Goal: Communication & Community: Answer question/provide support

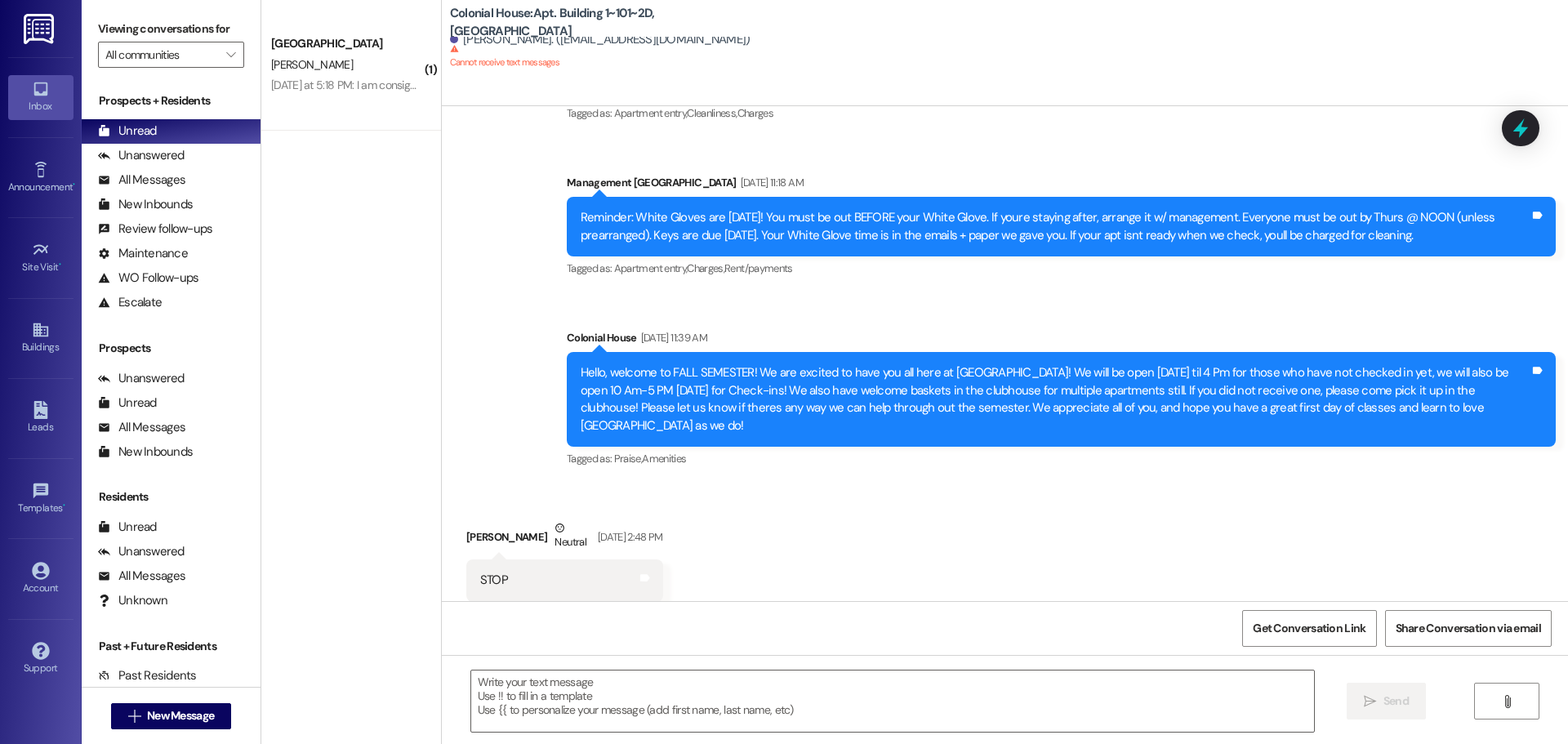
scroll to position [4028, 0]
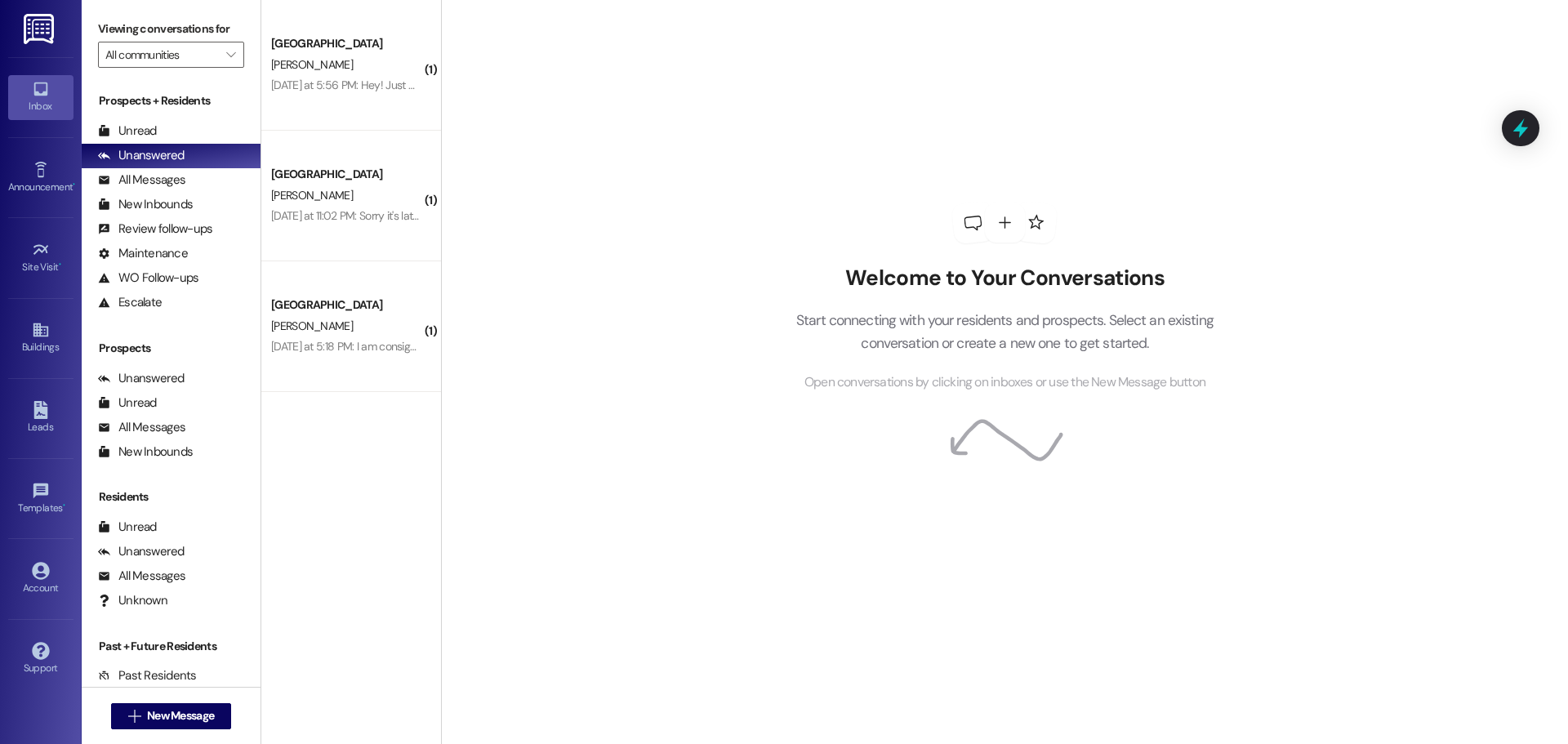
drag, startPoint x: 963, startPoint y: 253, endPoint x: 975, endPoint y: 253, distance: 12.0
click at [967, 253] on div "Welcome to Your Conversations Start connecting with your residents and prospect…" at bounding box center [1004, 297] width 490 height 596
drag, startPoint x: 1441, startPoint y: 202, endPoint x: 1441, endPoint y: 169, distance: 33.0
click at [1441, 202] on div "Welcome to Your Conversations Start connecting with your residents and prospect…" at bounding box center [1003, 372] width 1126 height 744
